Goal: Task Accomplishment & Management: Use online tool/utility

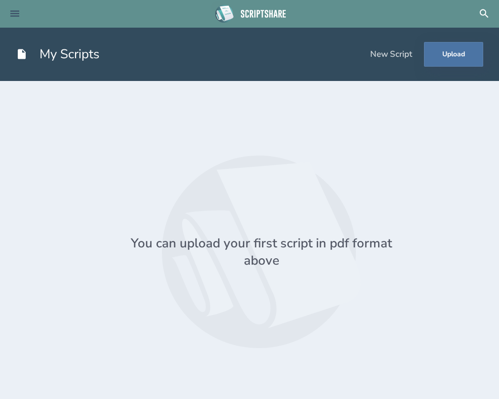
click at [15, 12] on icon at bounding box center [15, 14] width 12 height 12
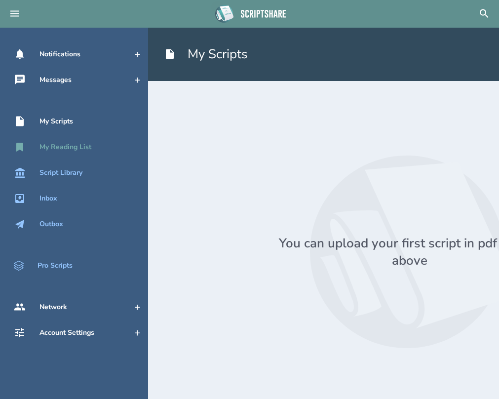
click at [89, 153] on link "My Reading List" at bounding box center [74, 147] width 148 height 22
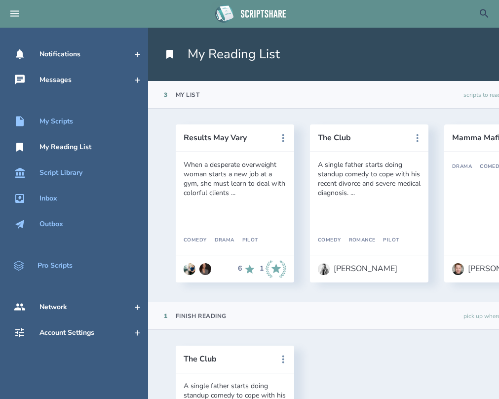
click at [482, 12] on icon at bounding box center [484, 14] width 12 height 12
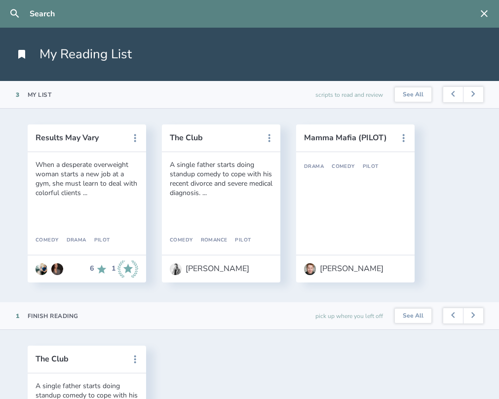
click at [36, 10] on input "text" at bounding box center [249, 14] width 447 height 28
paste input "[PERSON_NAME]"
type input "[PERSON_NAME]"
click at [15, 14] on button at bounding box center [15, 14] width 22 height 22
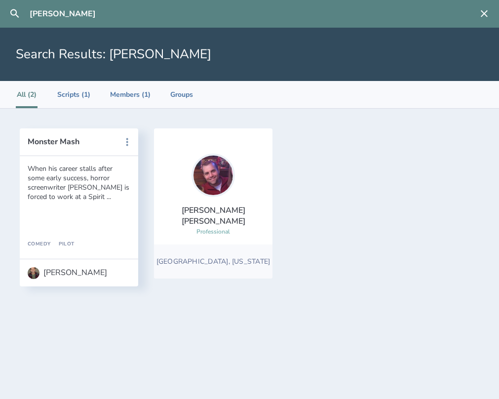
click at [206, 197] on div at bounding box center [212, 174] width 43 height 43
click at [67, 96] on li "Scripts (1)" at bounding box center [73, 94] width 33 height 27
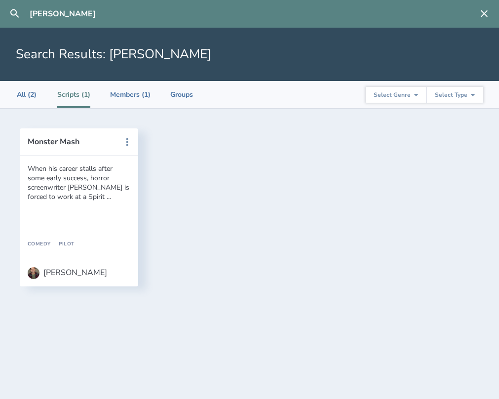
click at [38, 96] on ul "All (2) Scripts (1) Members (1) Groups" at bounding box center [104, 94] width 177 height 27
click at [17, 96] on li "All (2)" at bounding box center [27, 94] width 22 height 27
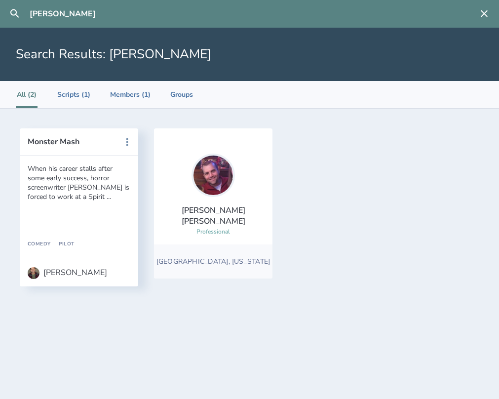
click at [209, 214] on div "[PERSON_NAME]" at bounding box center [213, 216] width 103 height 22
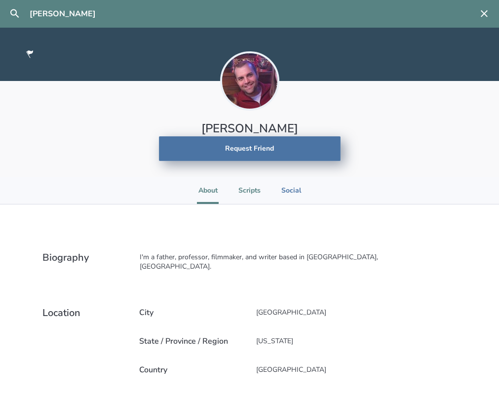
click at [253, 189] on li "Scripts" at bounding box center [249, 190] width 22 height 27
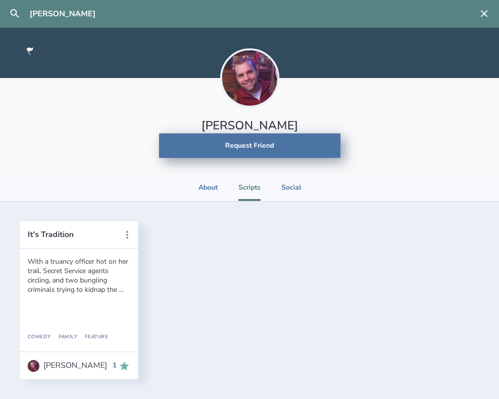
scroll to position [3, 0]
click at [97, 281] on div "With a truancy officer hot on her trail, Secret Service agents circling, and tw…" at bounding box center [79, 274] width 103 height 37
click at [124, 232] on icon at bounding box center [127, 235] width 12 height 12
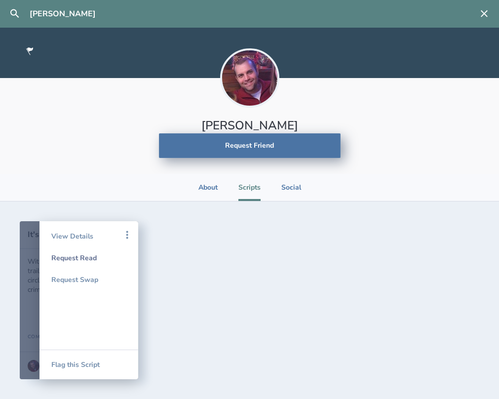
click at [77, 254] on div "Request Read" at bounding box center [88, 258] width 75 height 22
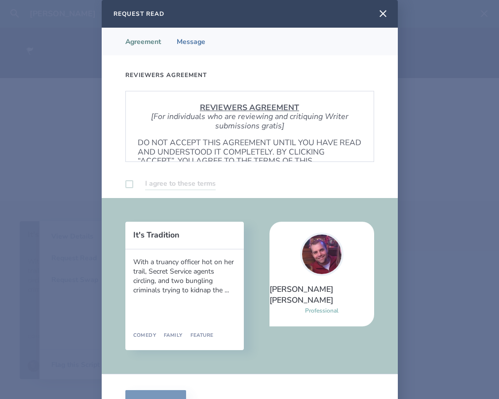
click at [128, 185] on label at bounding box center [129, 184] width 8 height 8
click at [130, 182] on label at bounding box center [129, 184] width 8 height 8
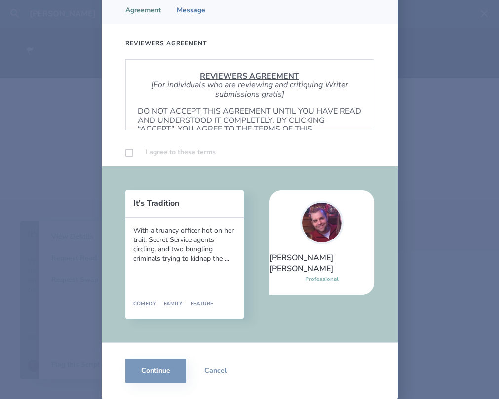
scroll to position [32, 0]
click at [147, 358] on div "Continue Cancel" at bounding box center [250, 370] width 296 height 57
click at [130, 152] on label at bounding box center [129, 152] width 8 height 8
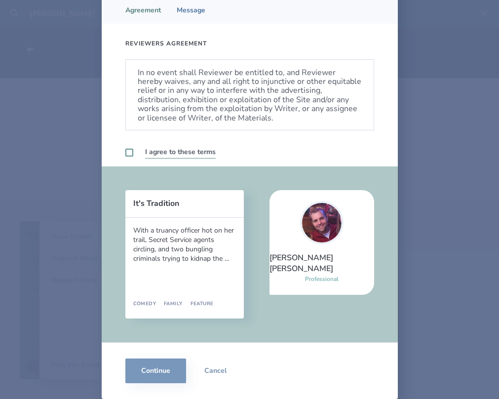
click at [129, 150] on label at bounding box center [129, 152] width 8 height 8
checkbox input "true"
click at [151, 374] on button "Continue" at bounding box center [155, 370] width 61 height 25
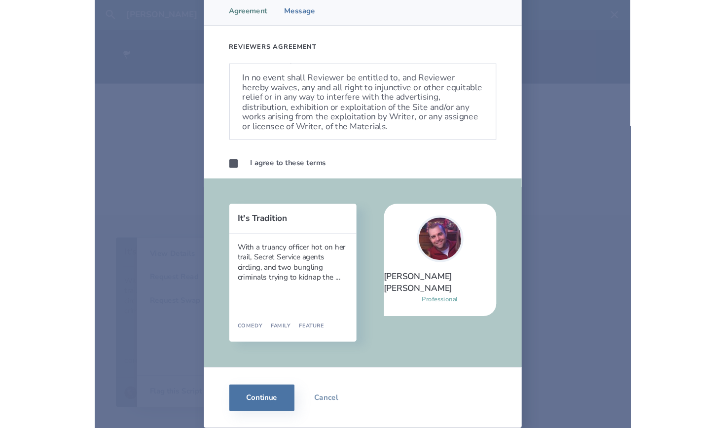
scroll to position [0, 0]
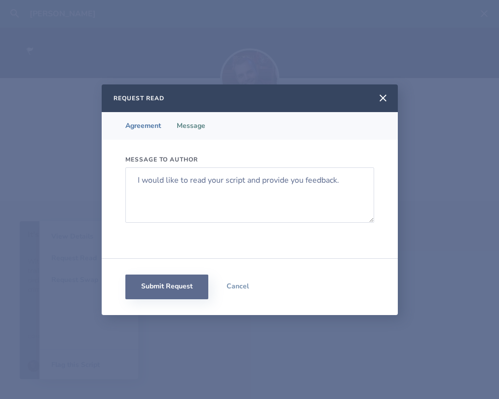
click at [164, 281] on button "Submit Request" at bounding box center [166, 286] width 83 height 25
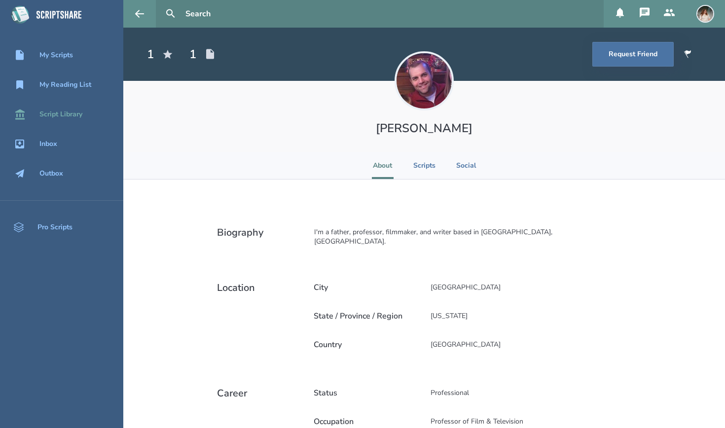
click at [69, 117] on div "Script Library" at bounding box center [60, 114] width 43 height 8
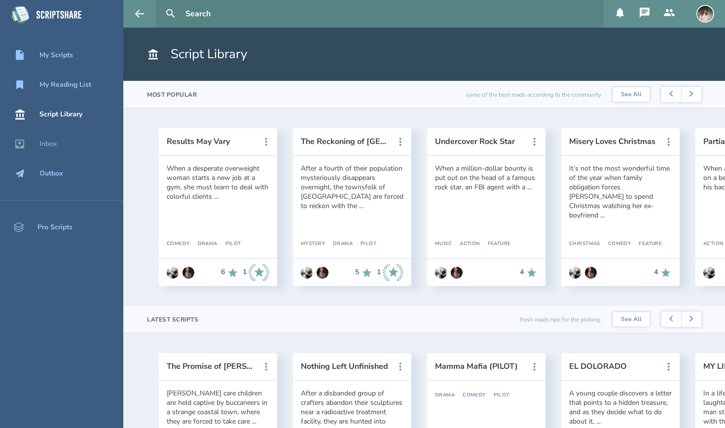
click at [38, 154] on link "Inbox" at bounding box center [61, 144] width 123 height 22
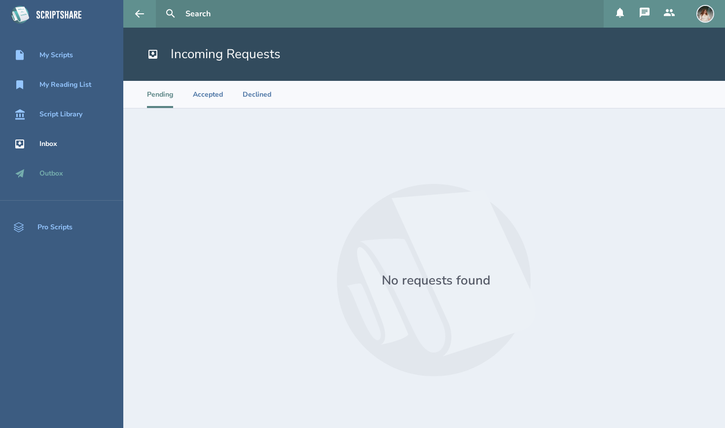
click at [39, 178] on div "Outbox" at bounding box center [51, 174] width 24 height 8
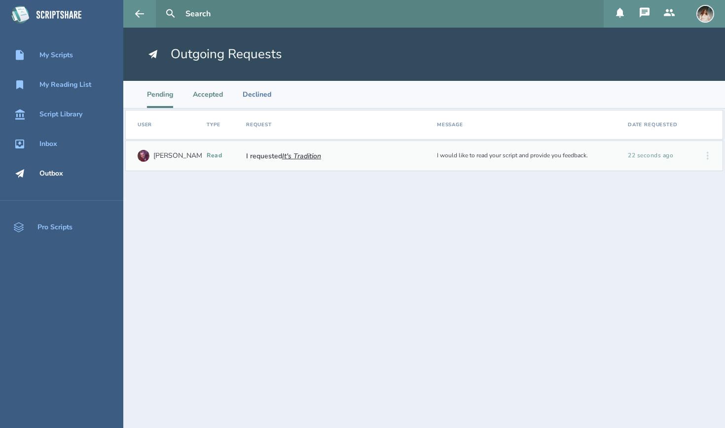
click at [201, 89] on li "Accepted" at bounding box center [208, 94] width 30 height 27
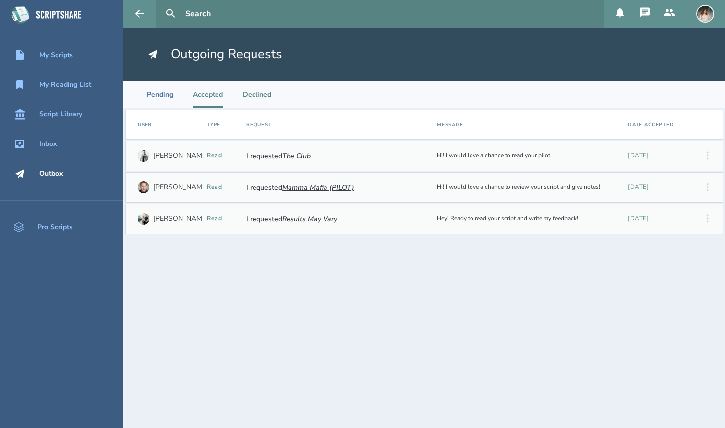
click at [264, 97] on li "Declined" at bounding box center [257, 94] width 29 height 27
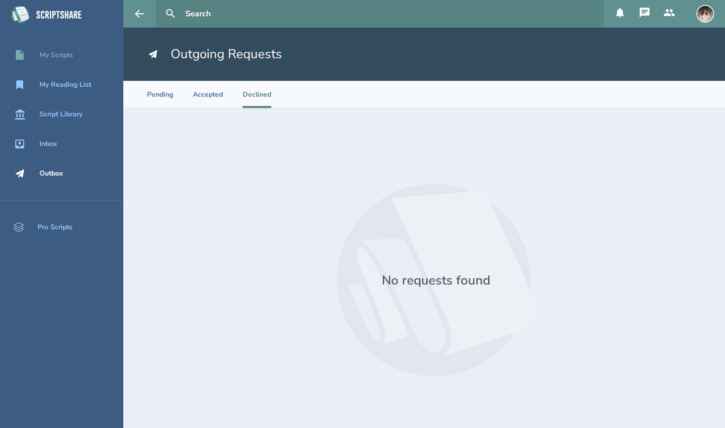
click at [58, 45] on link "My Scripts" at bounding box center [61, 55] width 123 height 22
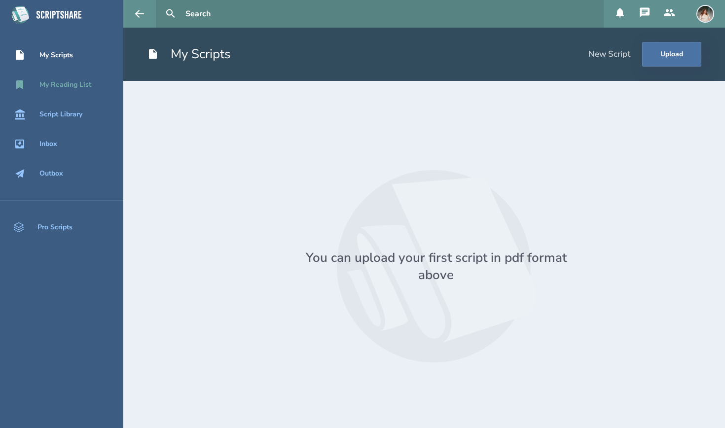
click at [61, 79] on div "My Reading List" at bounding box center [61, 85] width 123 height 12
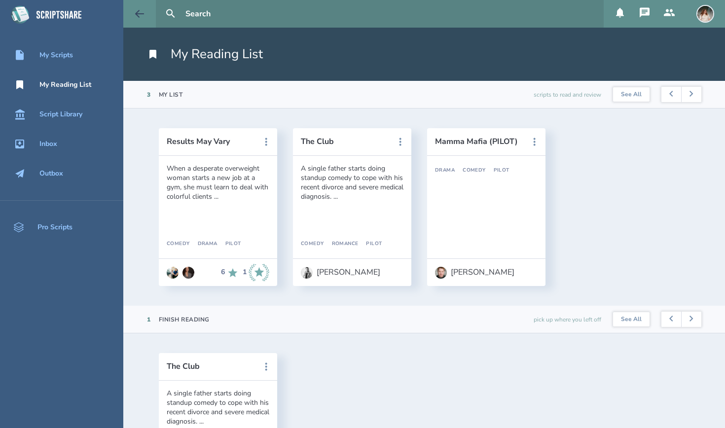
click at [144, 11] on icon at bounding box center [140, 14] width 12 height 12
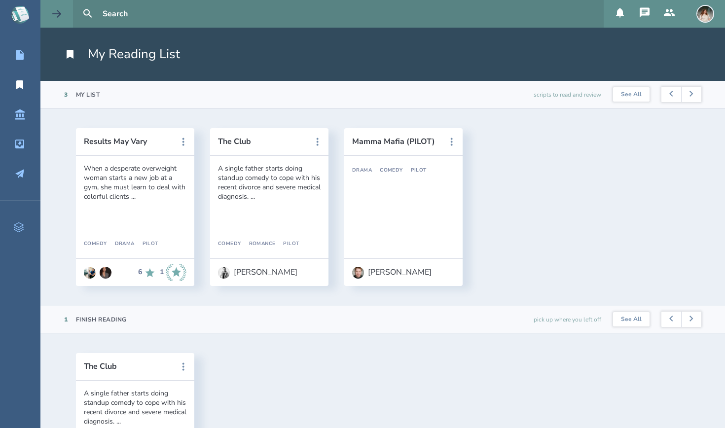
click at [66, 9] on button at bounding box center [56, 14] width 33 height 28
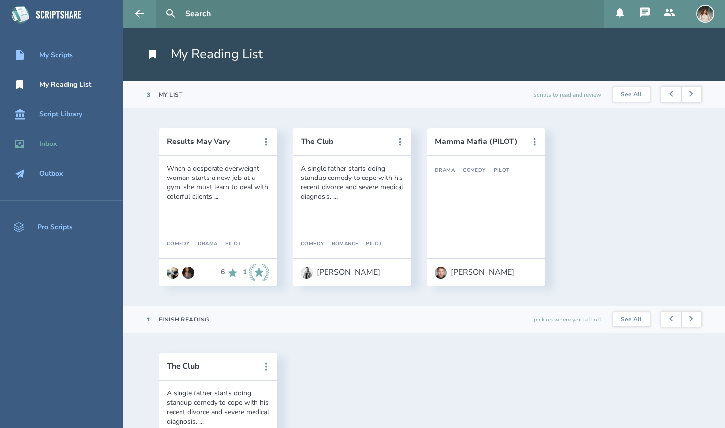
click at [40, 140] on div "Inbox" at bounding box center [48, 144] width 18 height 8
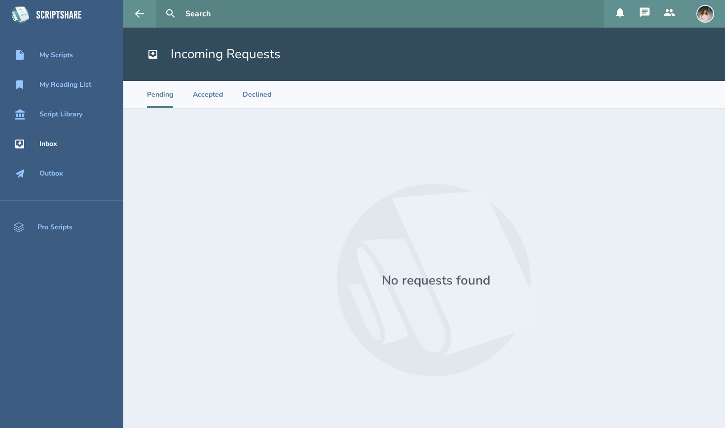
click at [498, 9] on icon at bounding box center [620, 13] width 12 height 12
click at [498, 9] on icon at bounding box center [645, 12] width 10 height 10
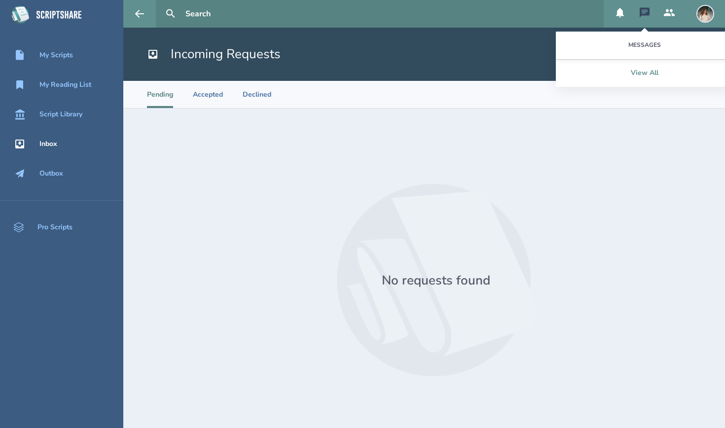
click at [498, 74] on link "View All" at bounding box center [645, 73] width 178 height 28
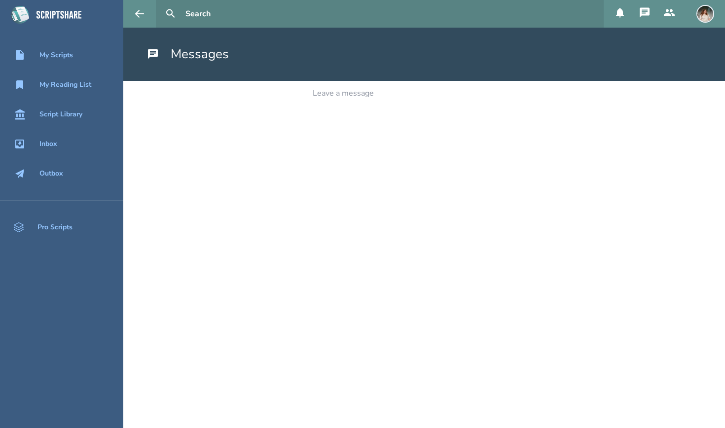
click at [498, 8] on icon at bounding box center [669, 13] width 12 height 12
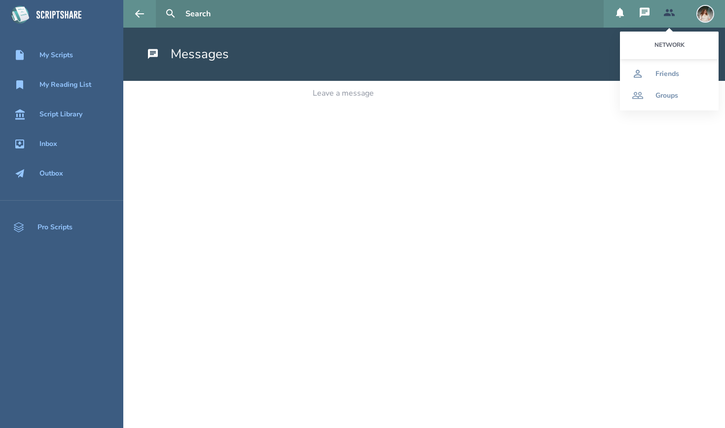
click at [498, 16] on img at bounding box center [705, 14] width 18 height 18
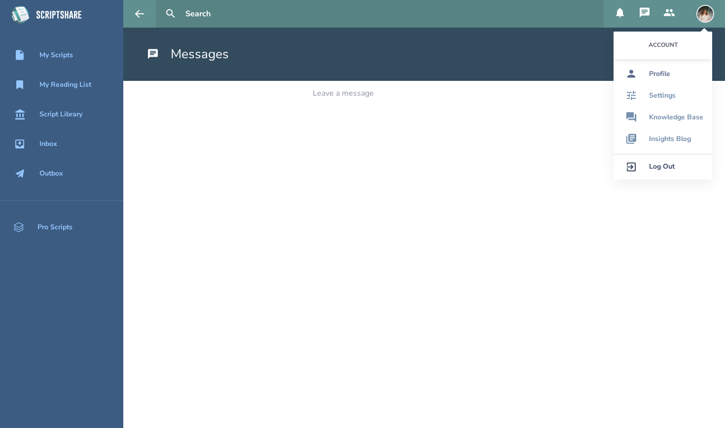
click at [498, 75] on div "Profile" at bounding box center [659, 74] width 21 height 8
